Goal: Find specific page/section: Find specific page/section

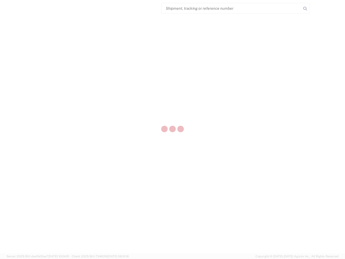
select select "US"
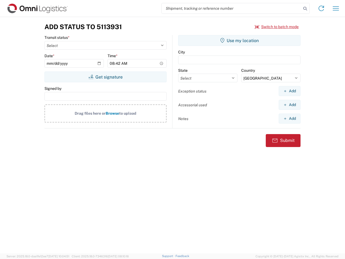
click at [232, 8] on input "search" at bounding box center [232, 8] width 140 height 10
click at [305, 9] on icon at bounding box center [306, 9] width 8 height 8
click at [322, 8] on icon at bounding box center [321, 8] width 9 height 9
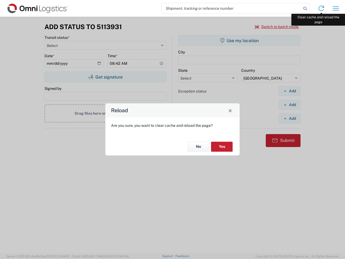
click at [336, 8] on div "Reload Are you sure, you want to clear cache and reload the page? No Yes" at bounding box center [172, 129] width 345 height 259
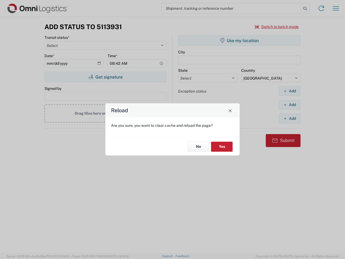
click at [277, 27] on div "Reload Are you sure, you want to clear cache and reload the page? No Yes" at bounding box center [172, 129] width 345 height 259
click at [106, 77] on div "Reload Are you sure, you want to clear cache and reload the page? No Yes" at bounding box center [172, 129] width 345 height 259
click at [240, 40] on div "Reload Are you sure, you want to clear cache and reload the page? No Yes" at bounding box center [172, 129] width 345 height 259
click at [290, 91] on div "Reload Are you sure, you want to clear cache and reload the page? No Yes" at bounding box center [172, 129] width 345 height 259
click at [290, 105] on div "Reload Are you sure, you want to clear cache and reload the page? No Yes" at bounding box center [172, 129] width 345 height 259
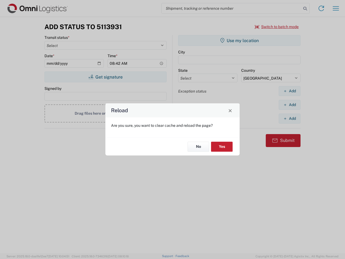
click at [290, 118] on div "Reload Are you sure, you want to clear cache and reload the page? No Yes" at bounding box center [172, 129] width 345 height 259
